Goal: Task Accomplishment & Management: Manage account settings

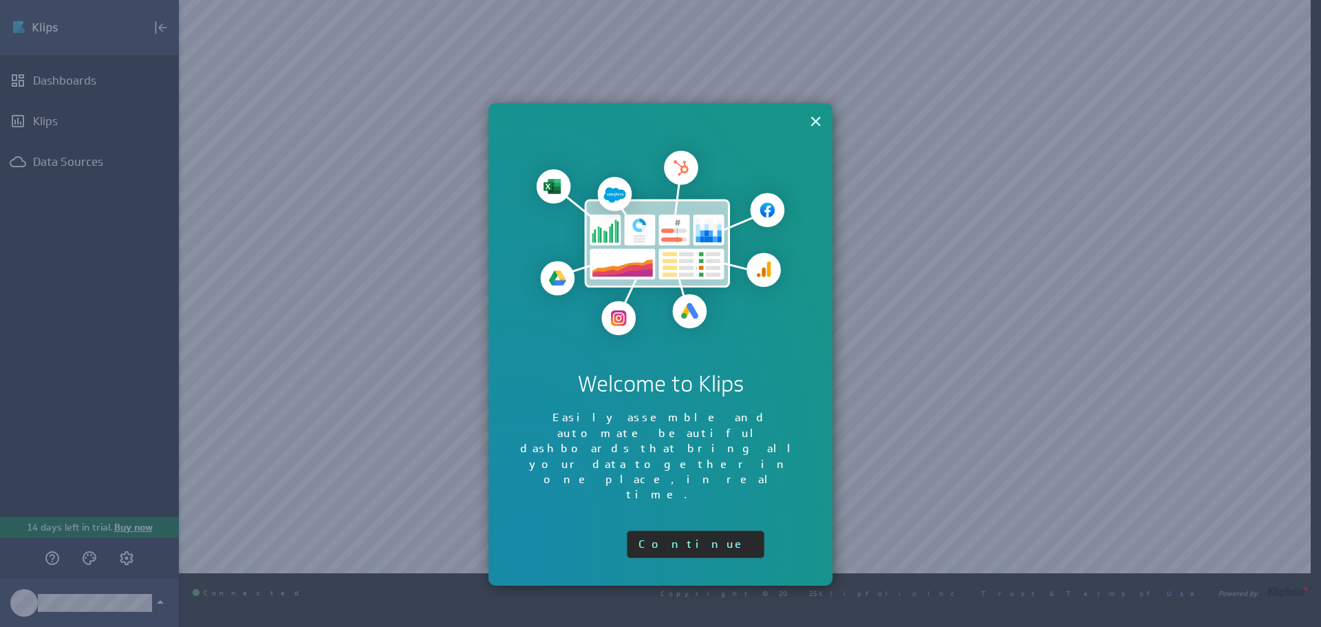
click at [813, 113] on button "×" at bounding box center [815, 121] width 13 height 28
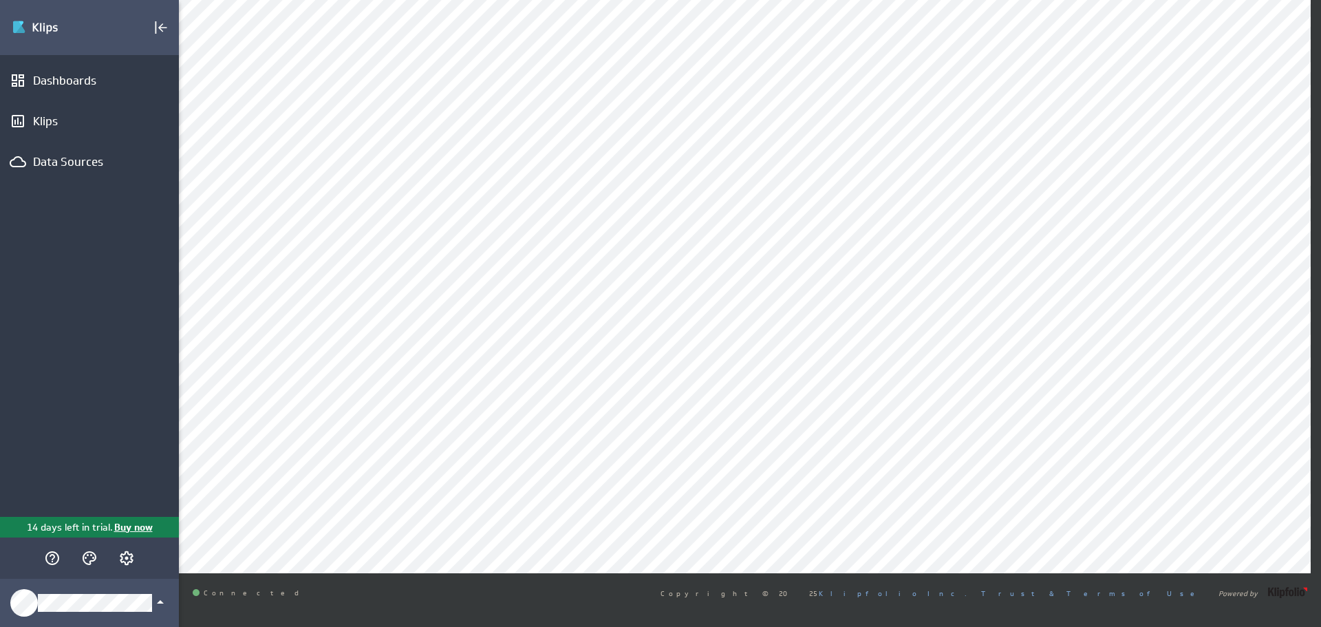
click at [74, 142] on div "Dashboards Klips Data Sources" at bounding box center [89, 285] width 179 height 461
click at [75, 127] on div "Klips" at bounding box center [89, 120] width 113 height 15
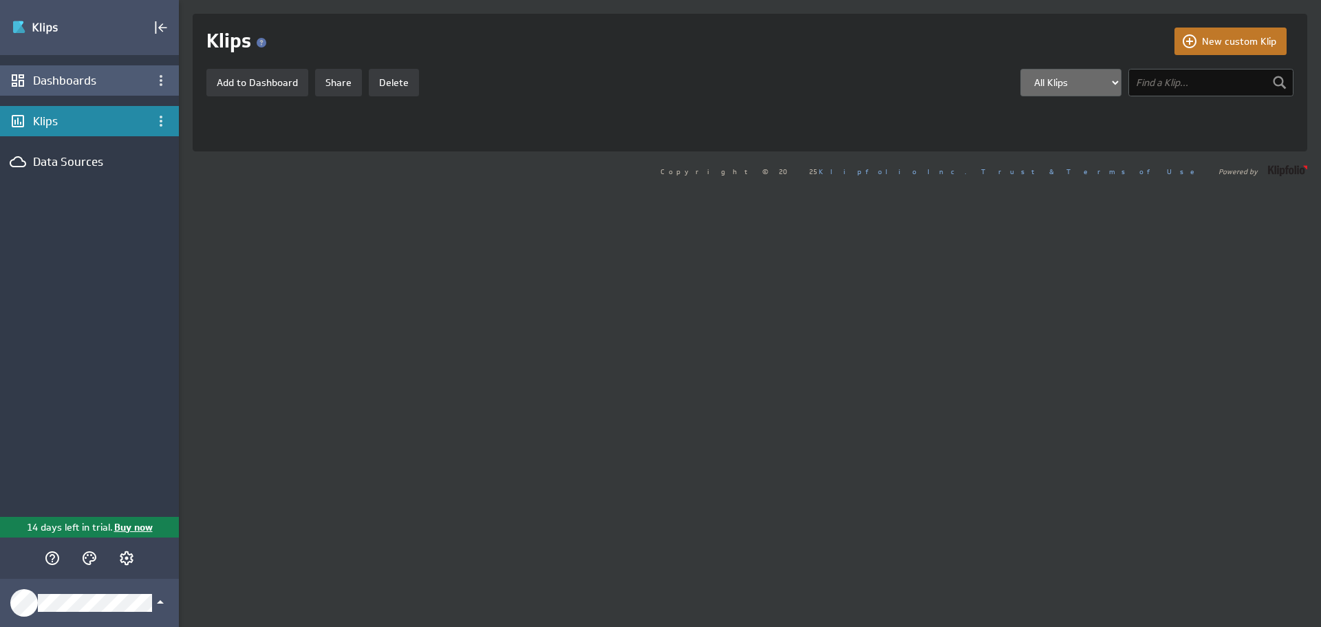
click at [85, 69] on div "Dashboards" at bounding box center [89, 80] width 179 height 30
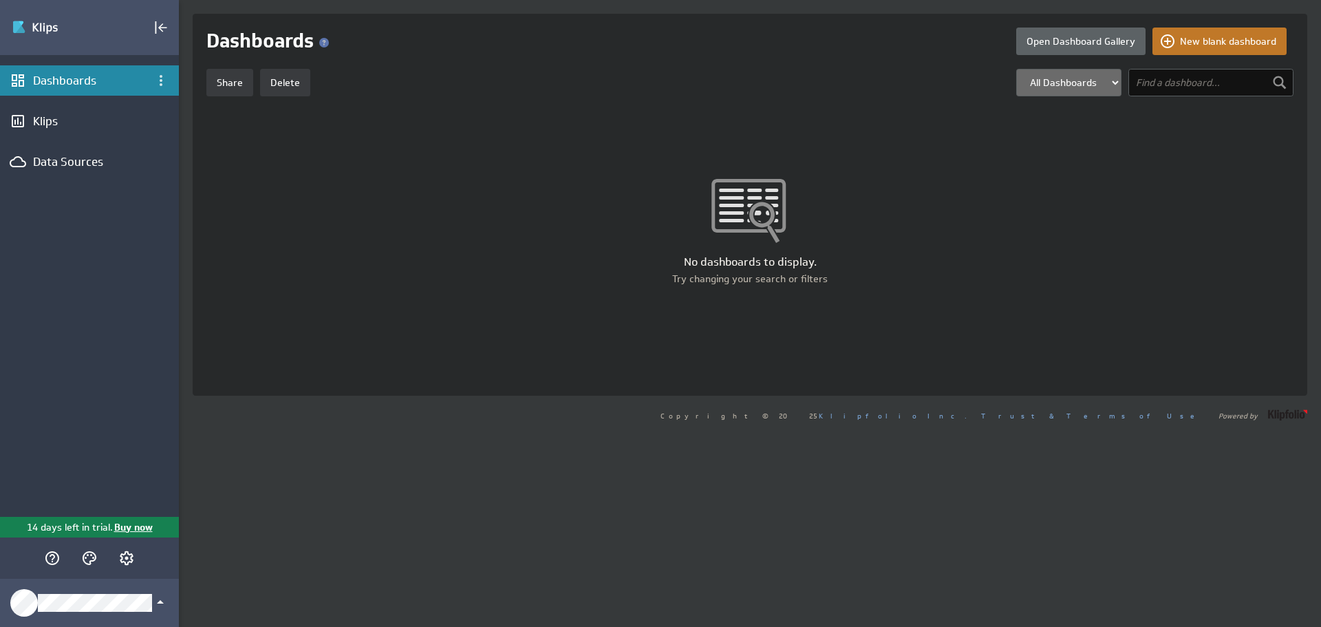
click at [1058, 41] on button "Open Dashboard Gallery" at bounding box center [1080, 42] width 129 height 28
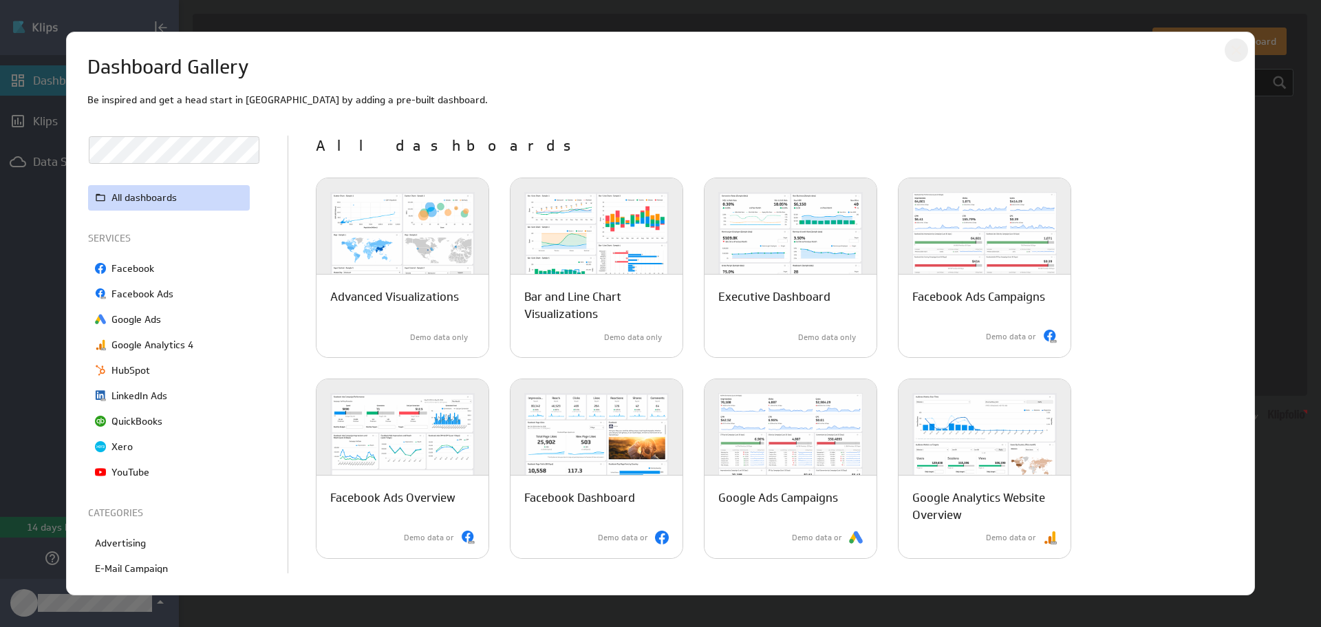
click at [1230, 50] on icon "Close" at bounding box center [1236, 50] width 17 height 17
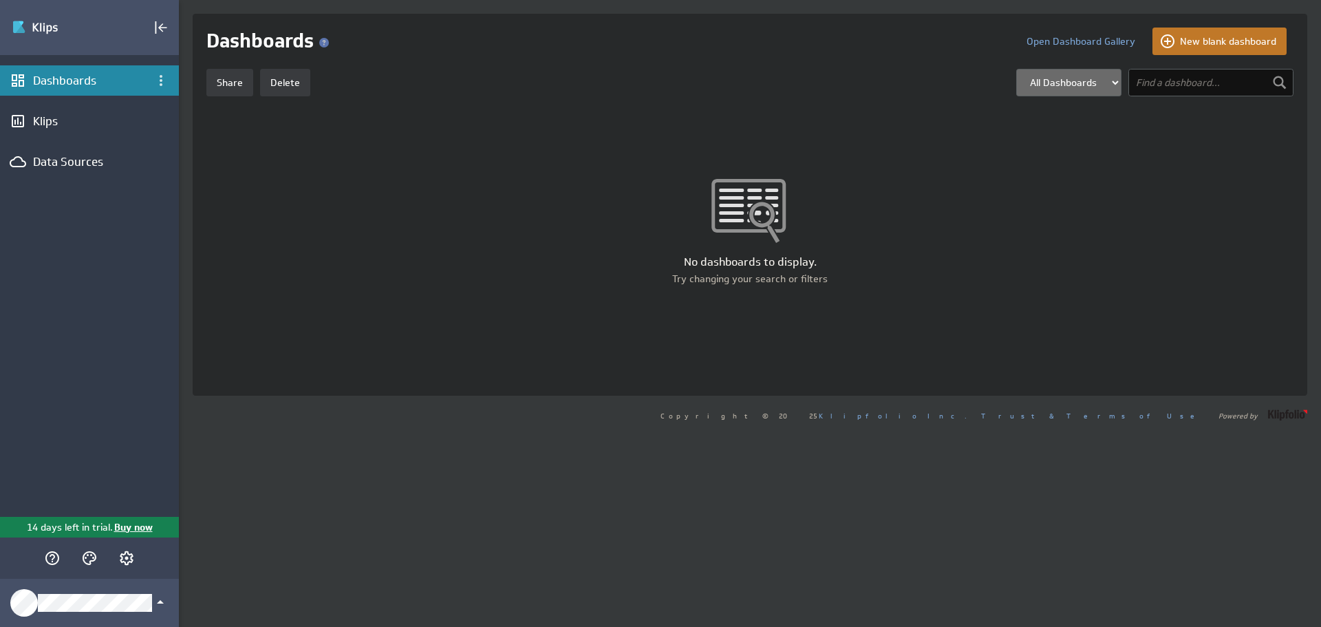
click at [1221, 87] on input "text" at bounding box center [1210, 83] width 165 height 28
type input "sales"
click at [1083, 94] on select "All Dashboards My Dashboards Group: Default" at bounding box center [1068, 83] width 105 height 28
click at [1076, 87] on select "All Dashboards My Dashboards Group: Default" at bounding box center [1068, 83] width 105 height 28
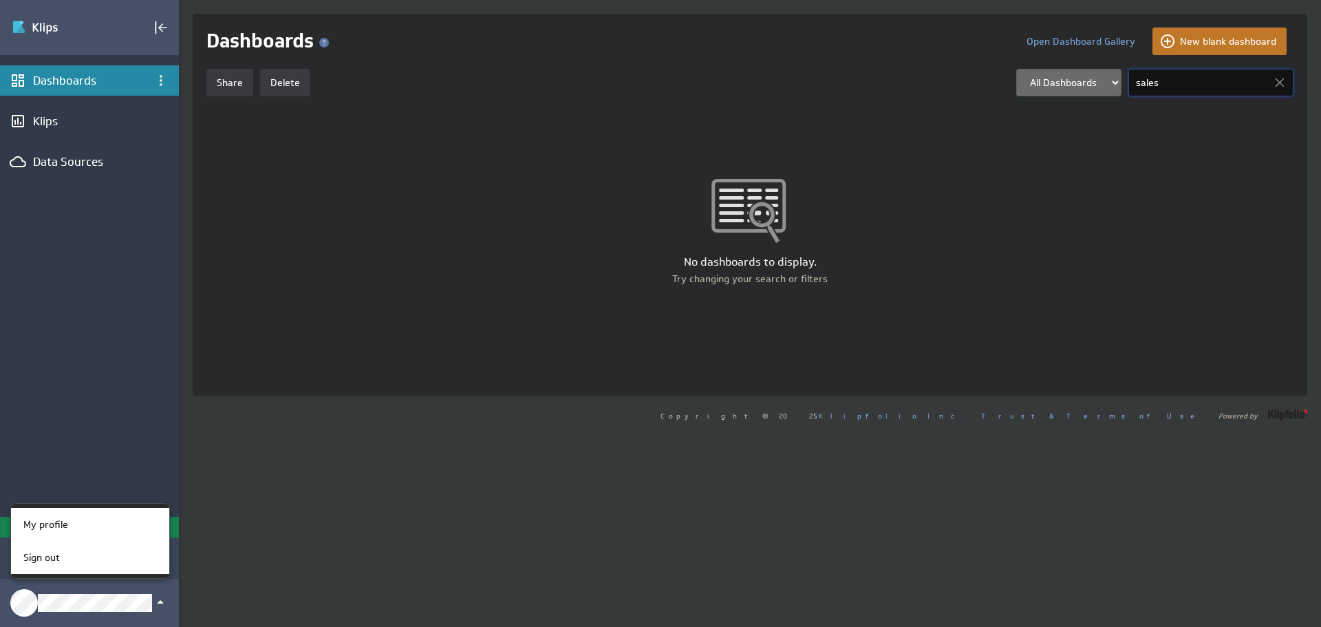
click at [118, 524] on div "My profile" at bounding box center [88, 524] width 140 height 14
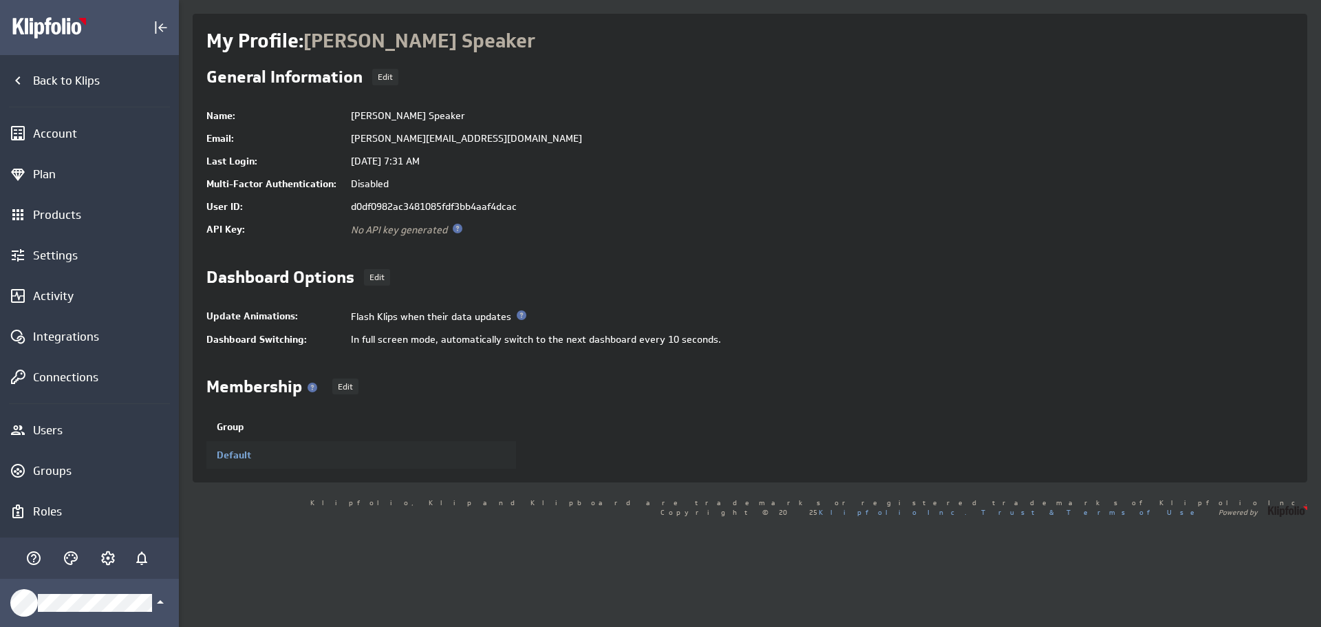
click at [274, 456] on td "Default" at bounding box center [360, 455] width 309 height 28
click at [232, 452] on link "Default" at bounding box center [234, 454] width 34 height 12
